Goal: Information Seeking & Learning: Learn about a topic

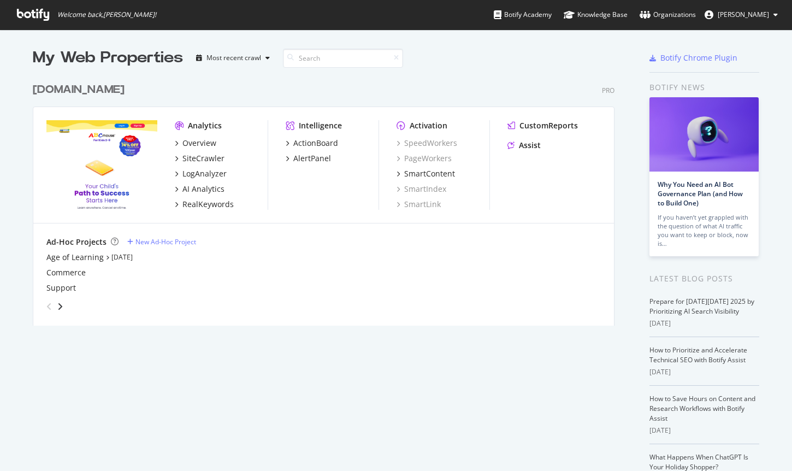
scroll to position [463, 776]
click at [193, 144] on div "Overview" at bounding box center [200, 143] width 34 height 11
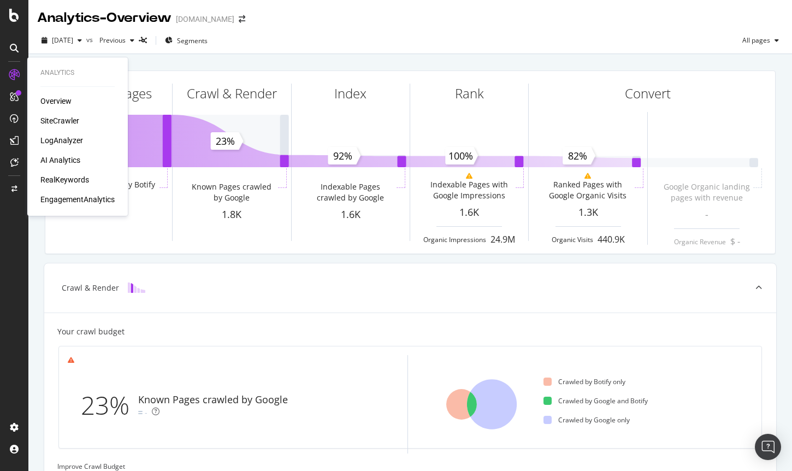
click at [77, 138] on div "LogAnalyzer" at bounding box center [61, 140] width 43 height 11
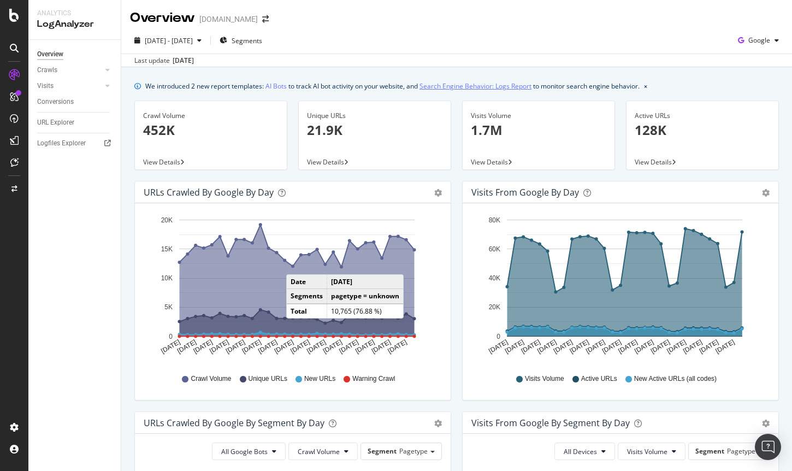
click at [486, 86] on link "Search Engine Behavior: Logs Report" at bounding box center [476, 85] width 112 height 11
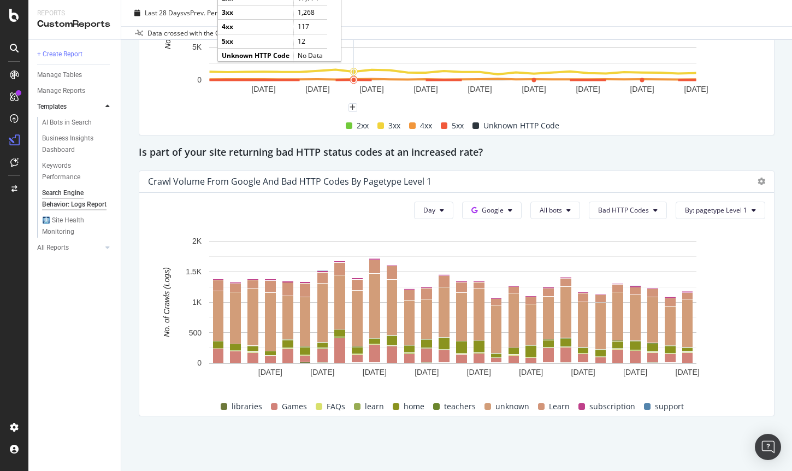
scroll to position [1522, 0]
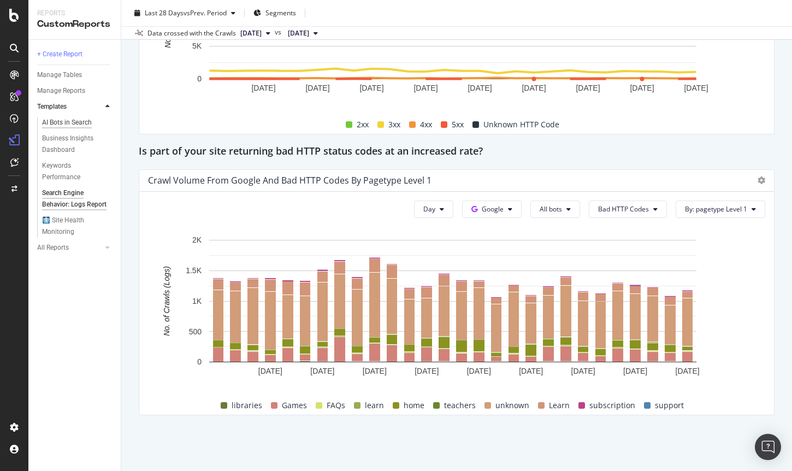
click at [89, 120] on div "AI Bots in Search" at bounding box center [67, 122] width 50 height 11
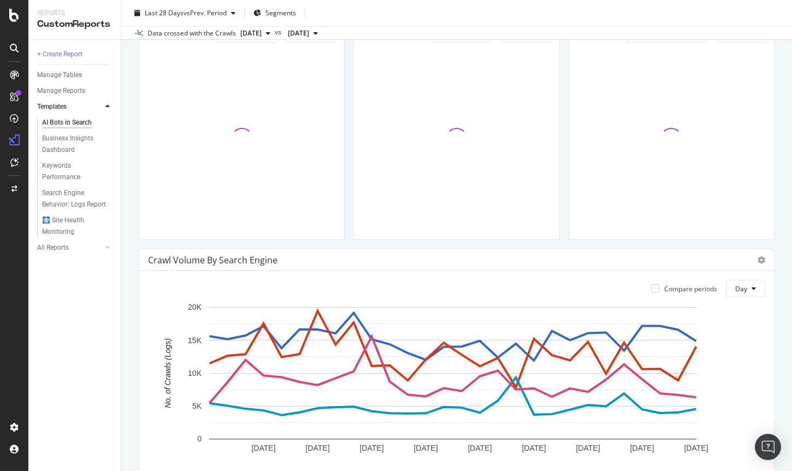
scroll to position [521, 0]
